Goal: Register for event/course

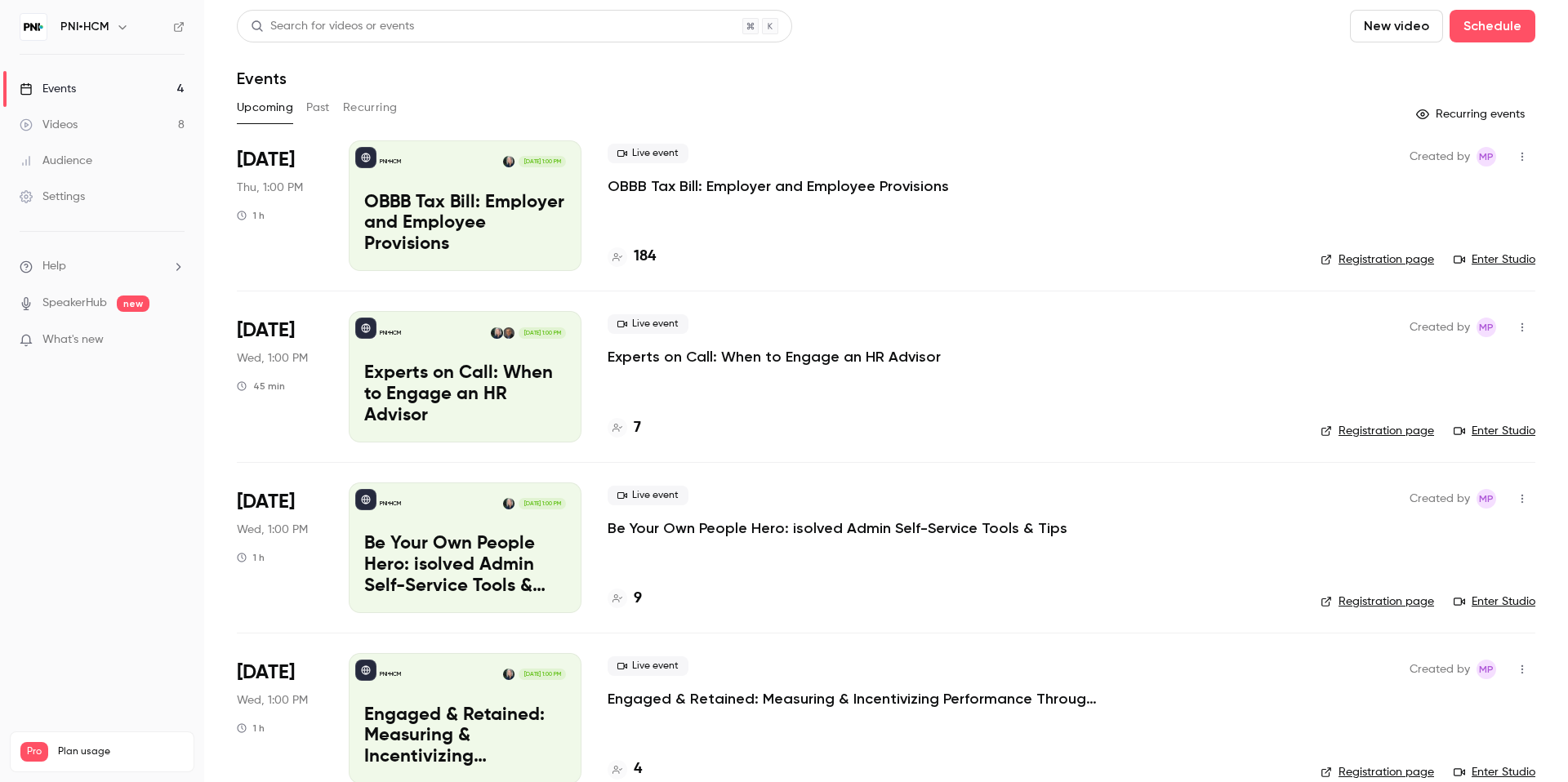
click at [700, 180] on p "OBBB Tax Bill: Employer and Employee Provisions" at bounding box center [778, 185] width 341 height 19
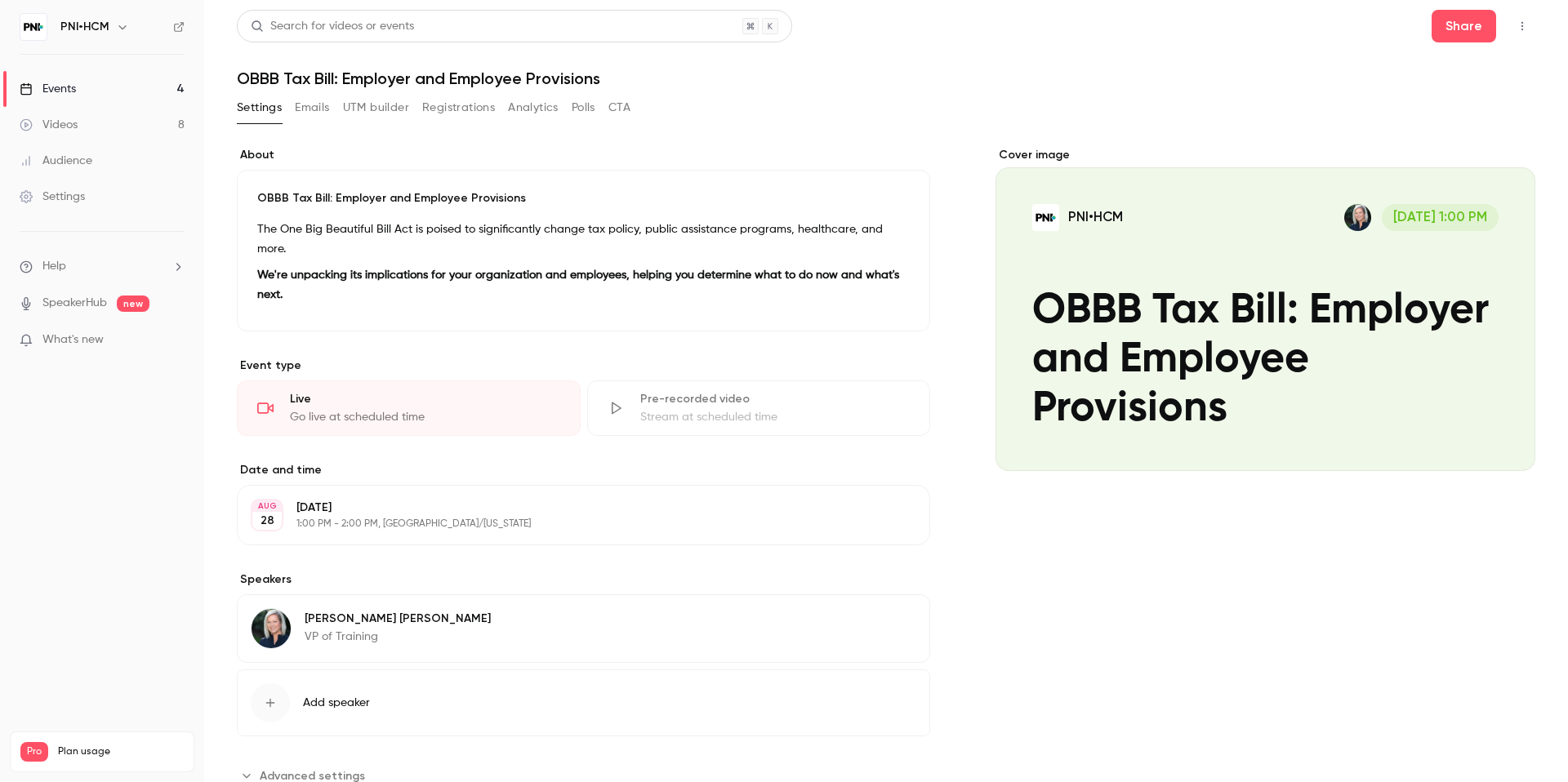
click at [452, 101] on button "Registrations" at bounding box center [458, 107] width 73 height 26
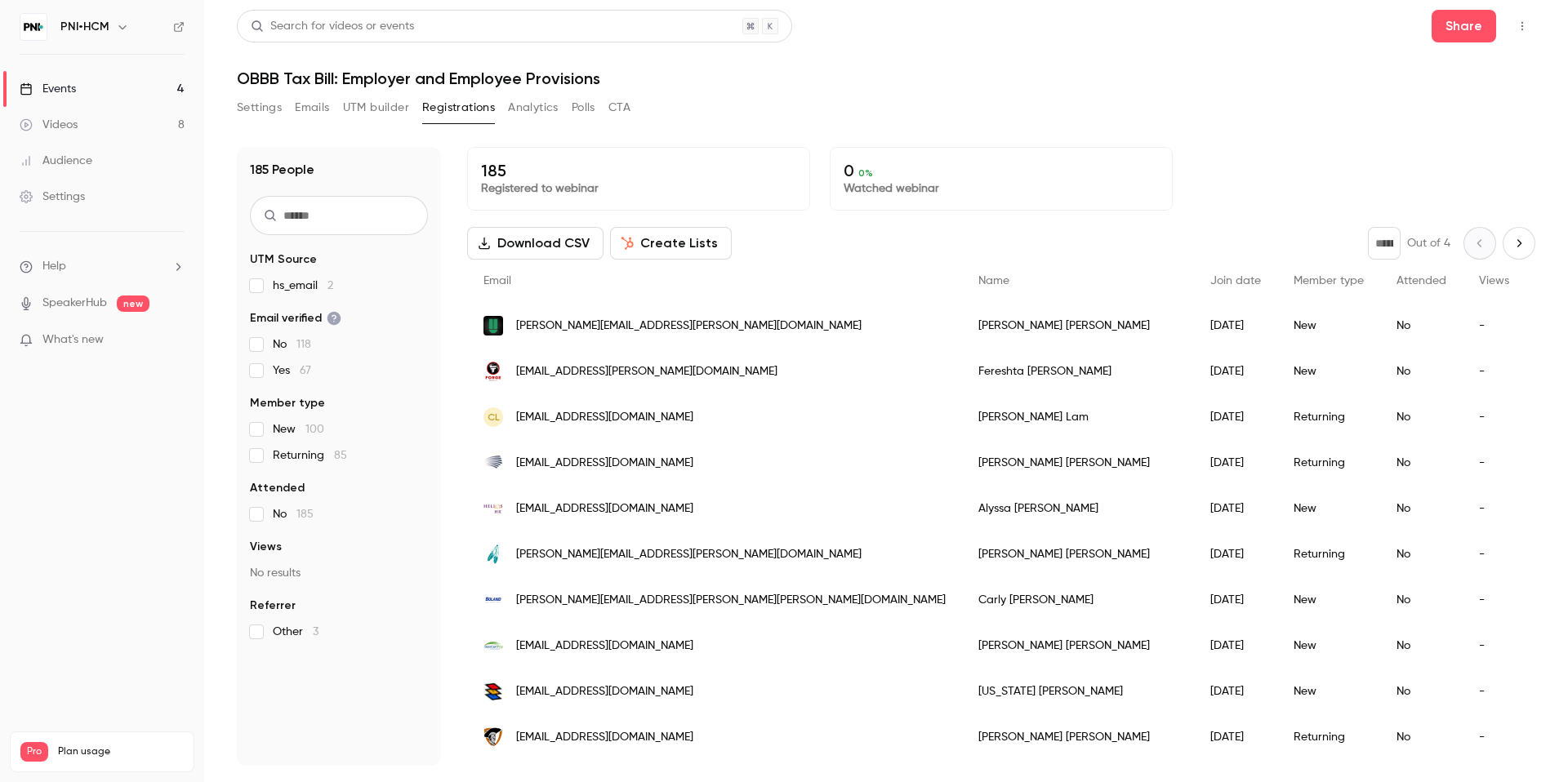
click at [364, 207] on input "text" at bounding box center [338, 215] width 178 height 39
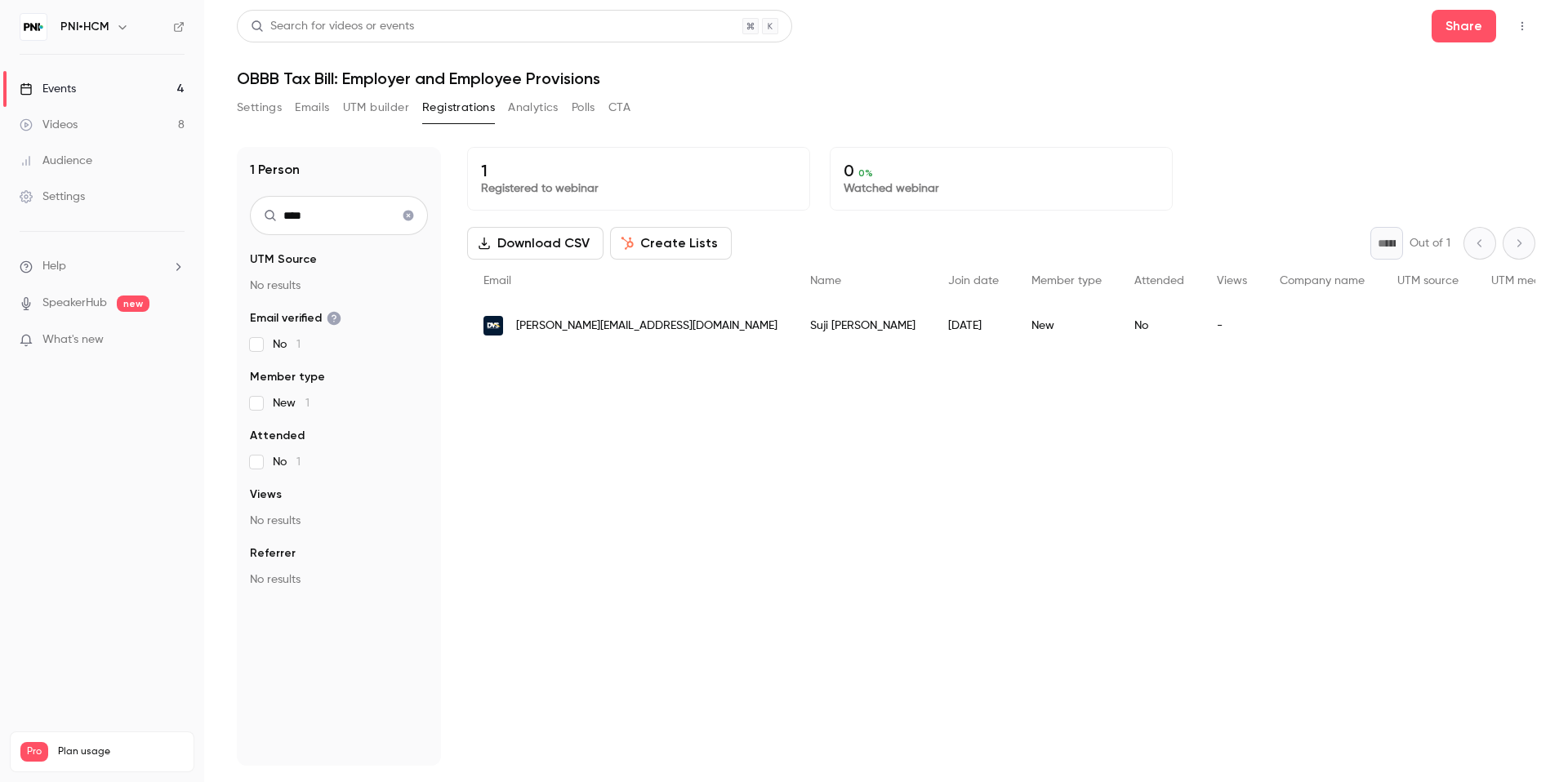
type input "****"
click at [609, 336] on div "[PERSON_NAME][EMAIL_ADDRESS][DOMAIN_NAME]" at bounding box center [630, 325] width 326 height 46
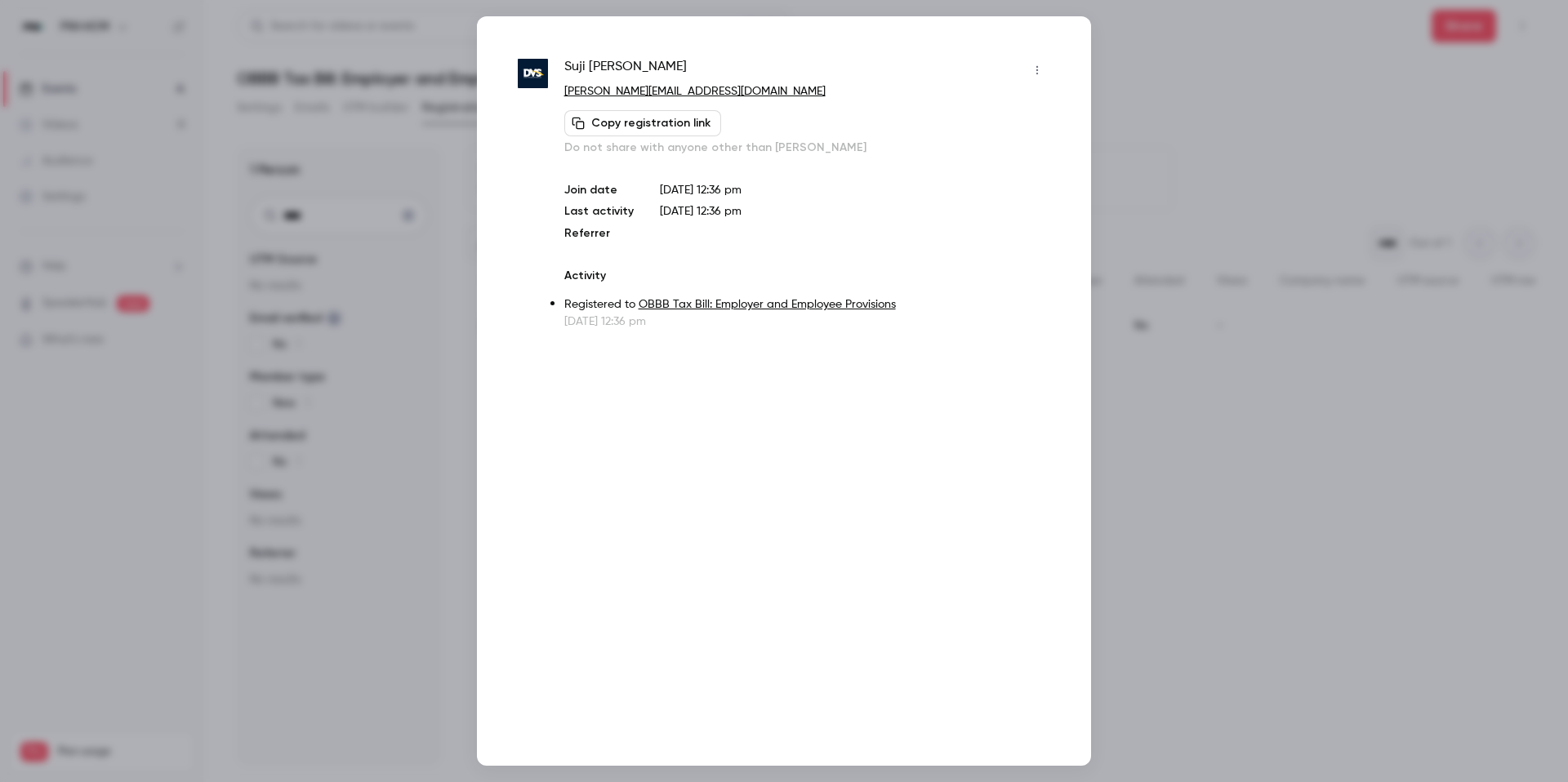
click at [630, 128] on button "Copy registration link" at bounding box center [643, 123] width 157 height 26
